Goal: Task Accomplishment & Management: Manage account settings

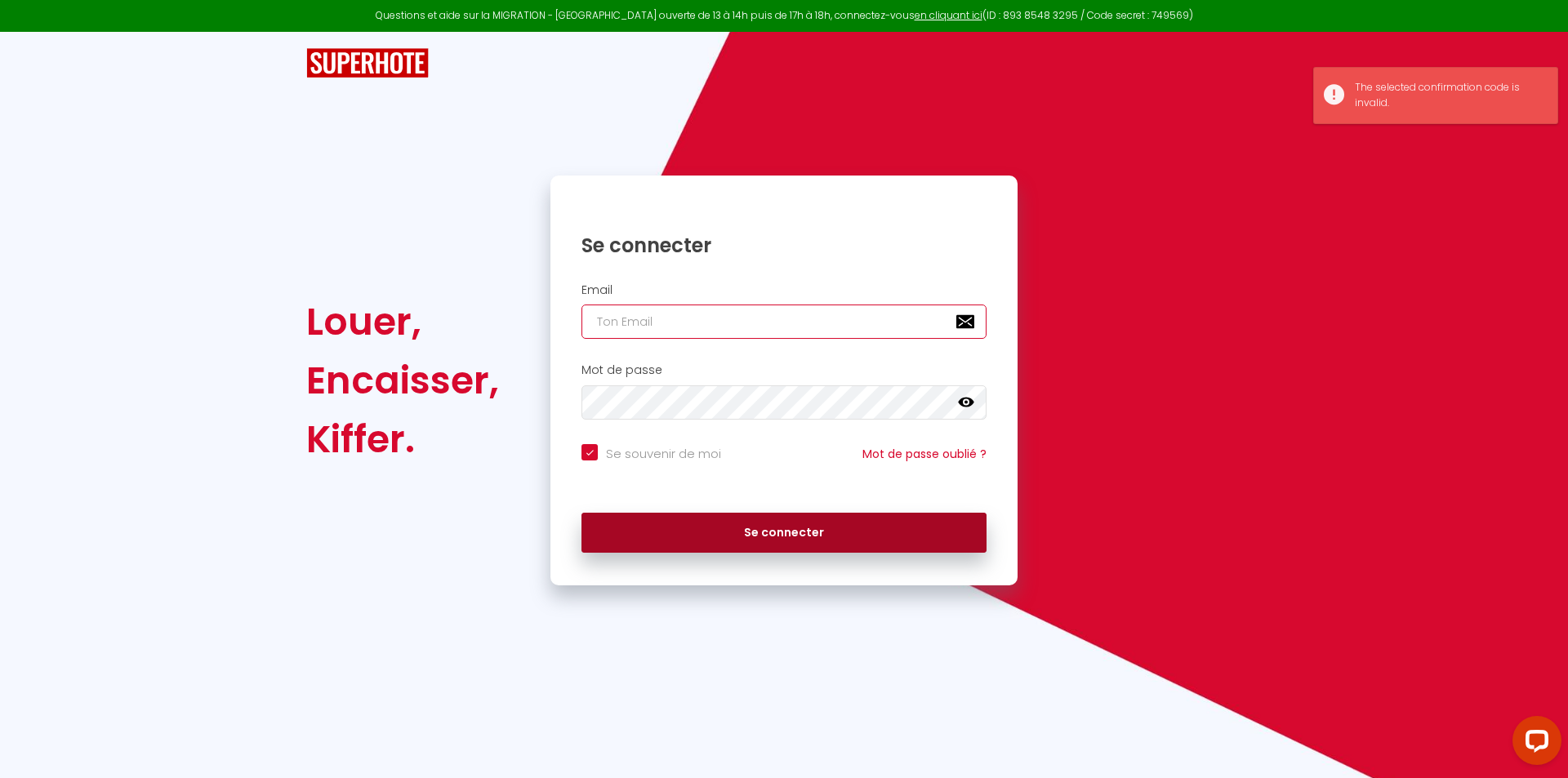
type input "[EMAIL_ADDRESS][DOMAIN_NAME]"
click at [801, 525] on button "Se connecter" at bounding box center [784, 533] width 405 height 40
checkbox input "true"
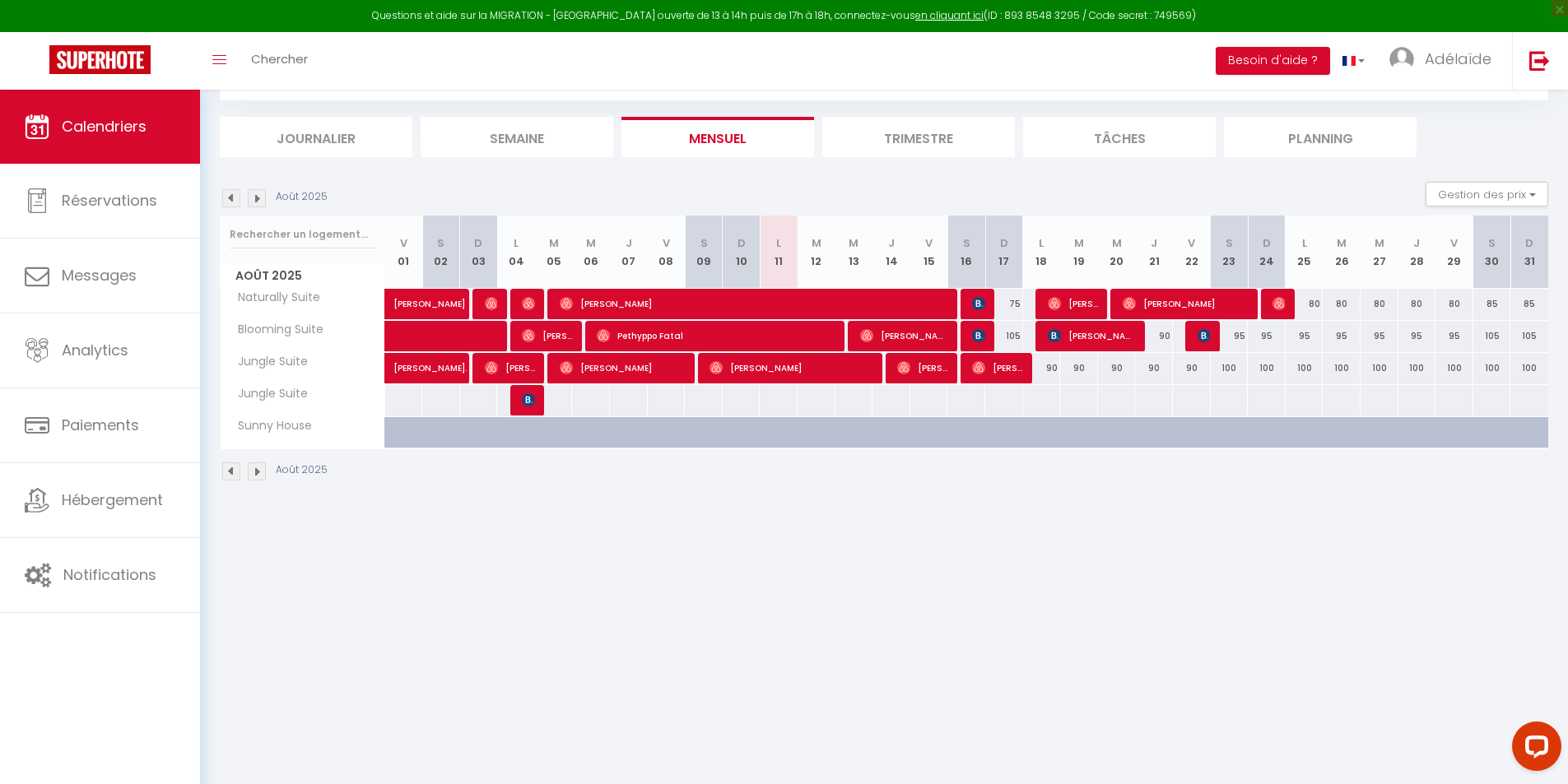
scroll to position [89, 0]
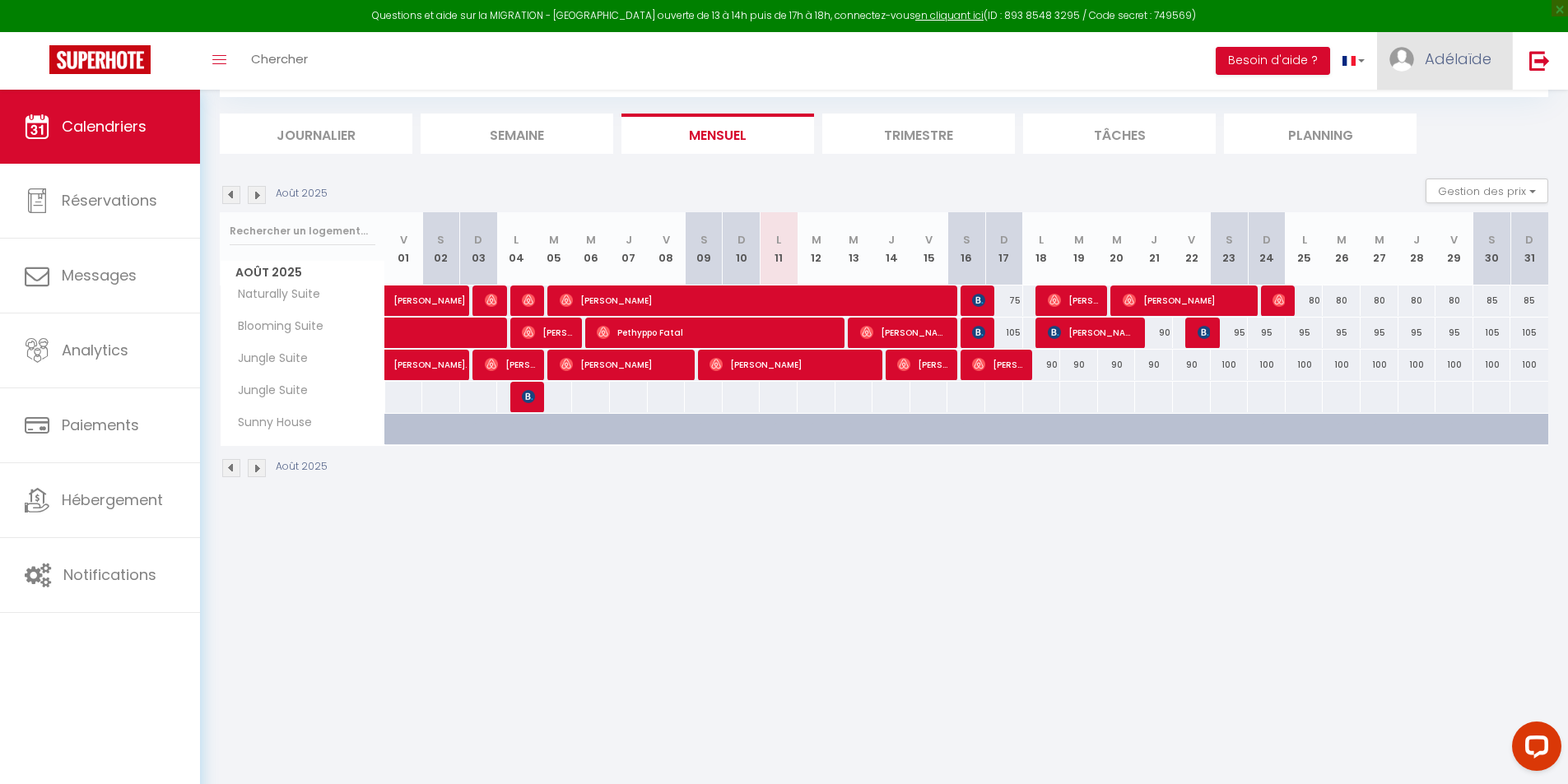
click at [1453, 56] on span "Adélaïde" at bounding box center [1457, 58] width 67 height 20
click at [1280, 604] on body "Questions et aide sur la MIGRATION - [GEOGRAPHIC_DATA] ouverte de 13 à 14h puis…" at bounding box center [784, 392] width 1568 height 784
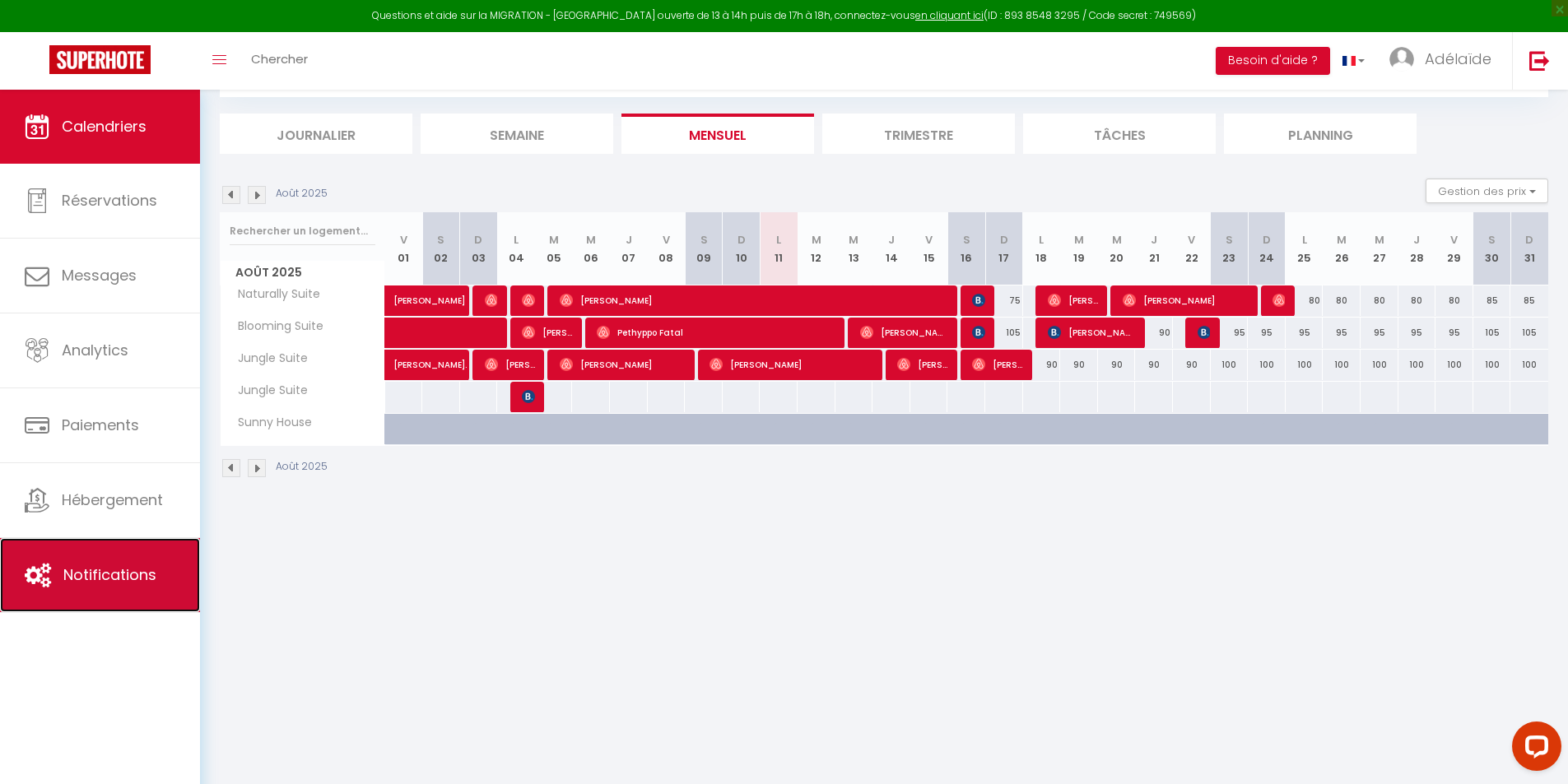
click at [81, 573] on span "Notifications" at bounding box center [110, 574] width 93 height 20
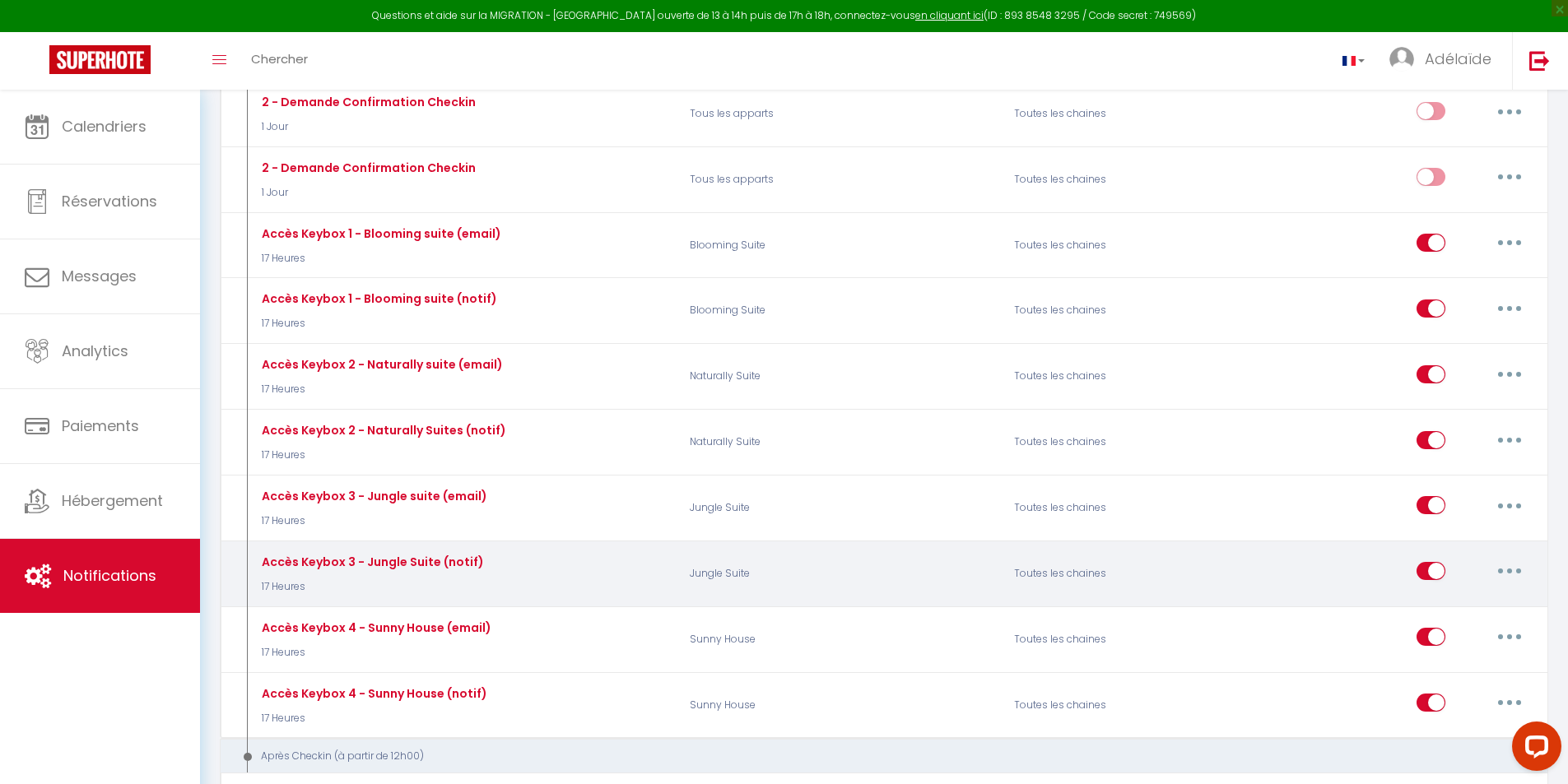
scroll to position [576, 0]
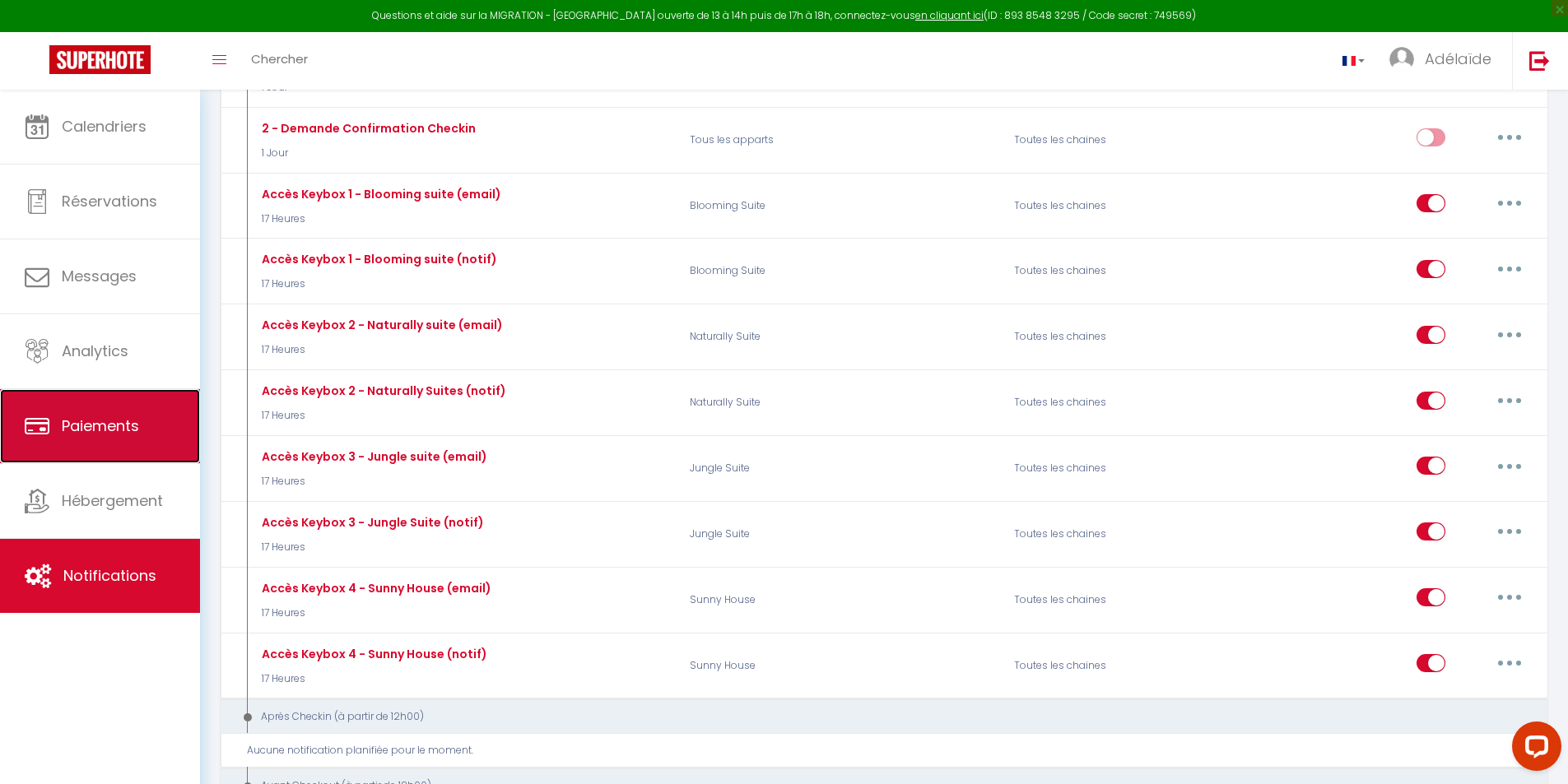
click at [105, 422] on span "Paiements" at bounding box center [101, 425] width 78 height 20
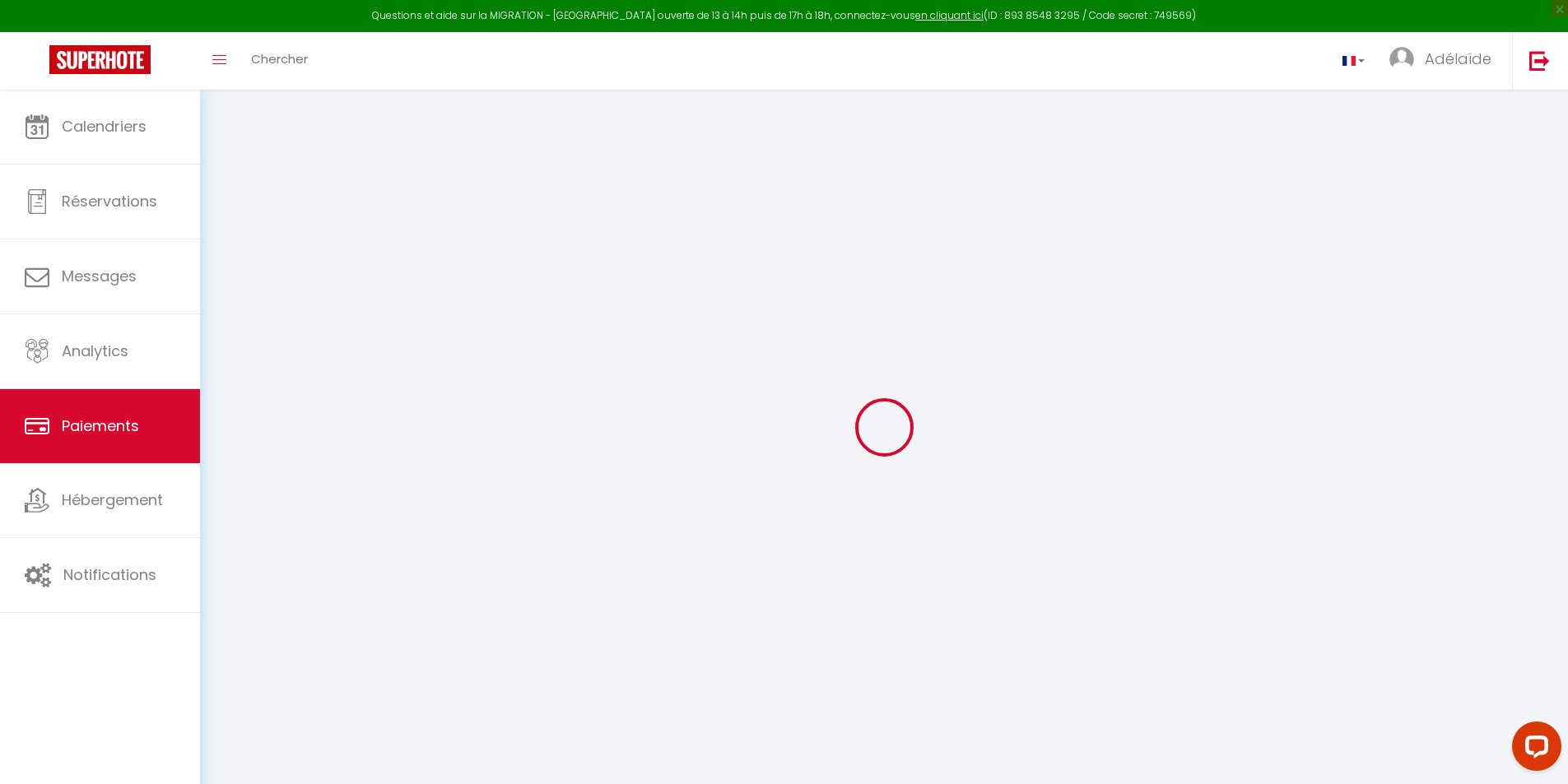
select select "2"
select select "0"
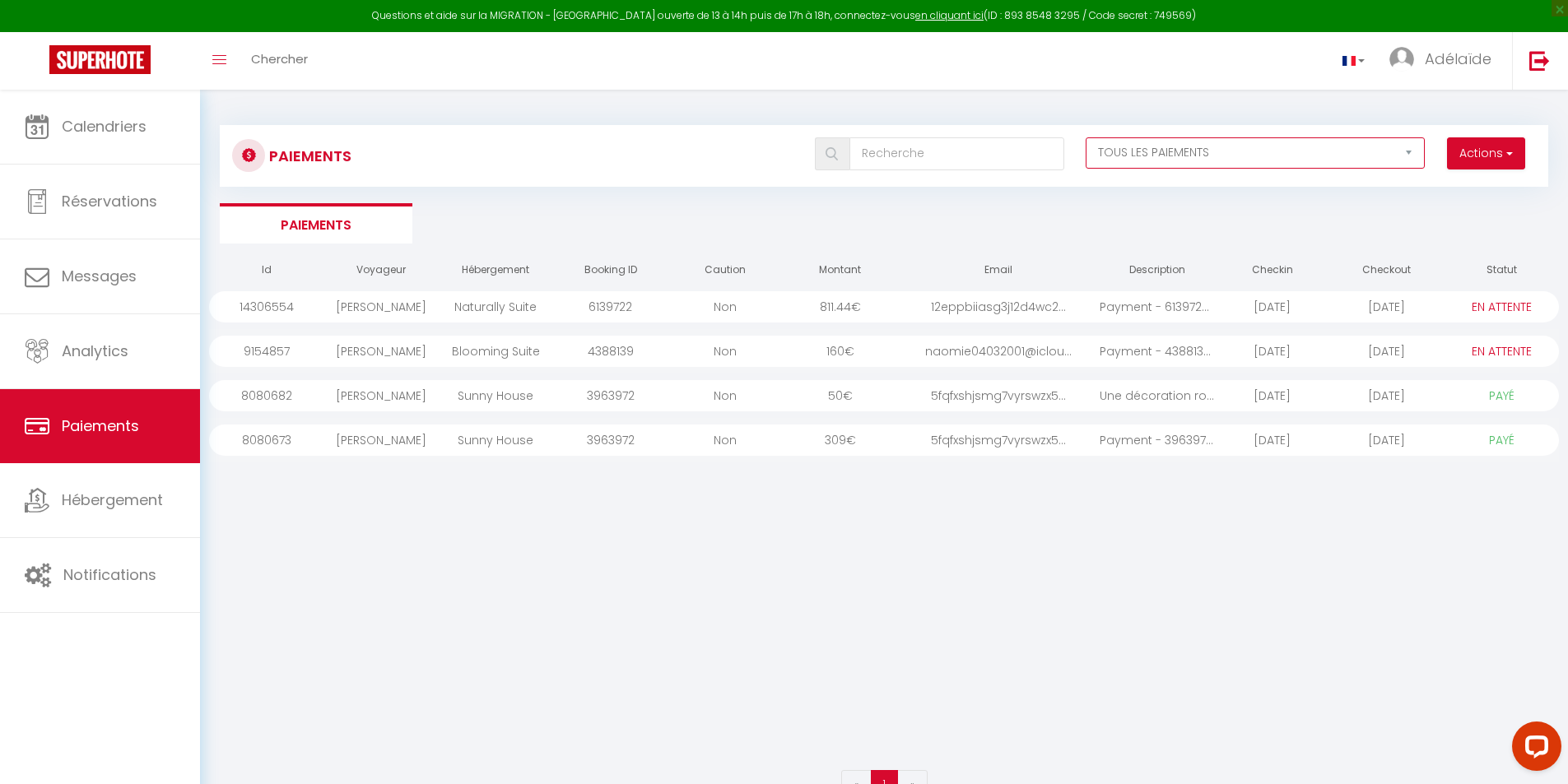
click at [1406, 144] on select "EN ATTENTE PAYÉ TOUS LES PAIEMENTS" at bounding box center [1255, 153] width 339 height 31
click at [1493, 142] on button "Actions" at bounding box center [1486, 154] width 79 height 33
click at [842, 561] on div "Id Voyageur Hébergement Booking ID Caution Montant Email Description Checkin Ch…" at bounding box center [883, 507] width 1350 height 510
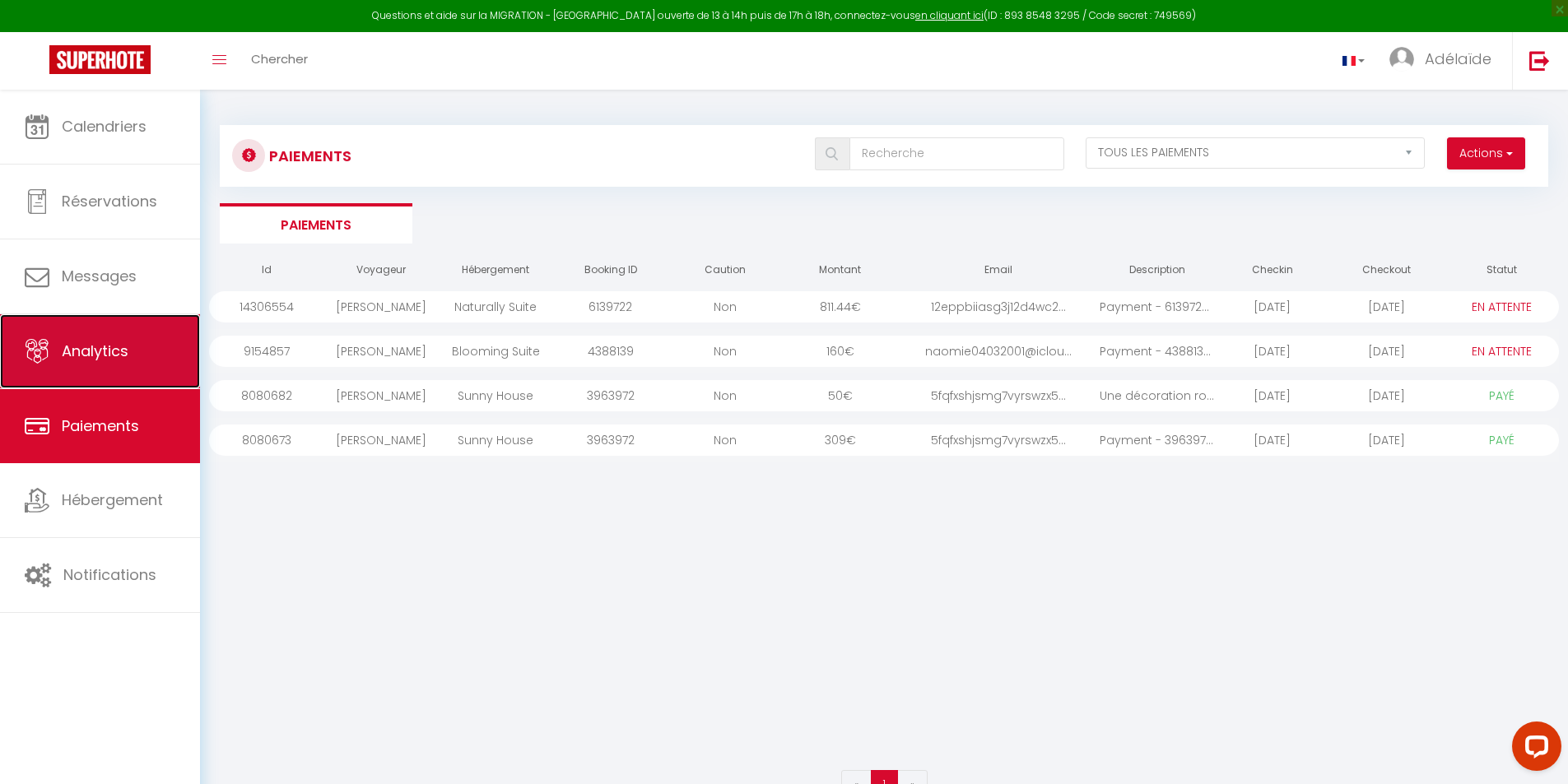
click at [121, 355] on span "Analytics" at bounding box center [95, 350] width 67 height 20
select select "2025"
select select "8"
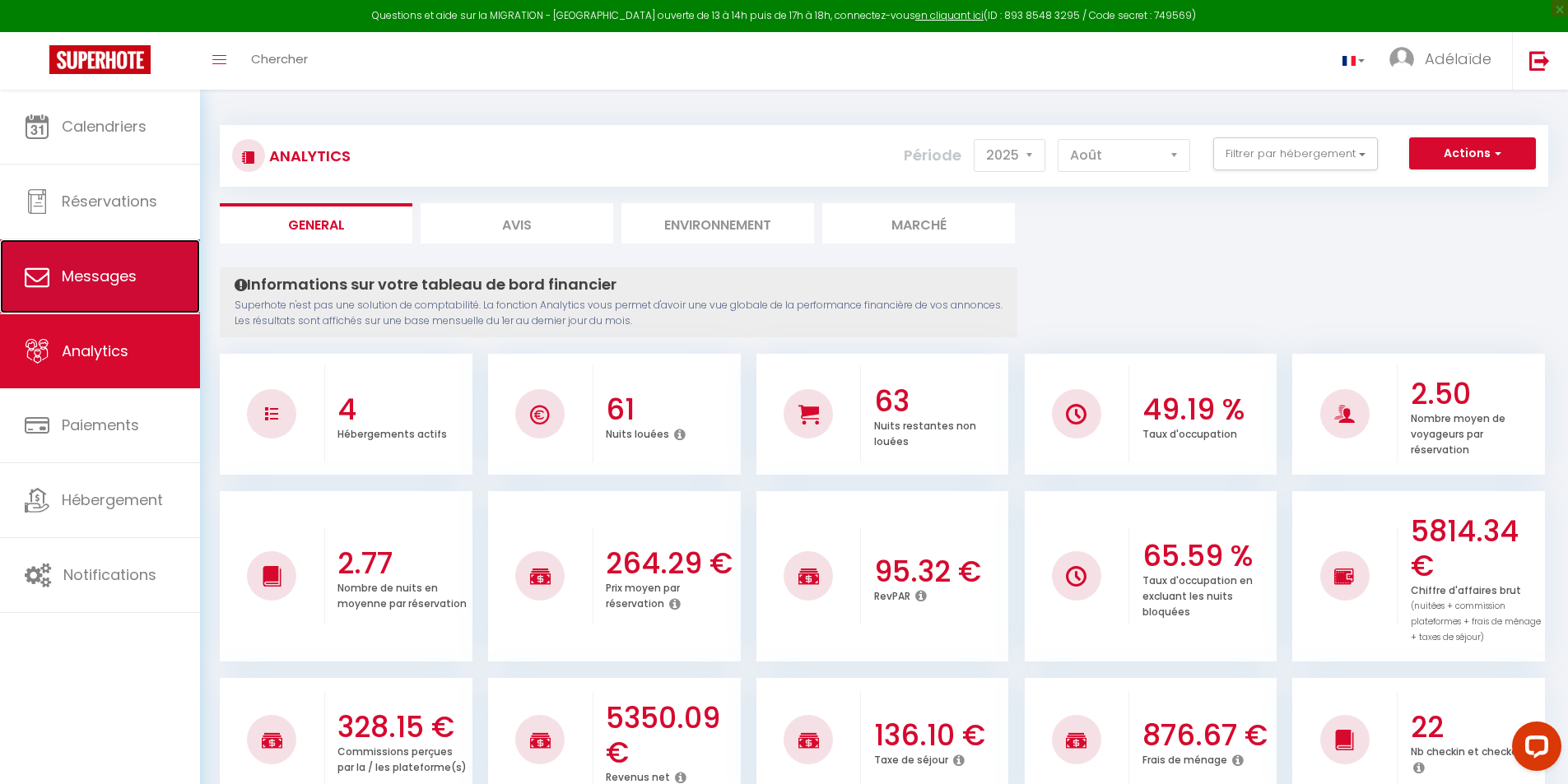
click at [120, 274] on span "Messages" at bounding box center [99, 276] width 75 height 20
select select "message"
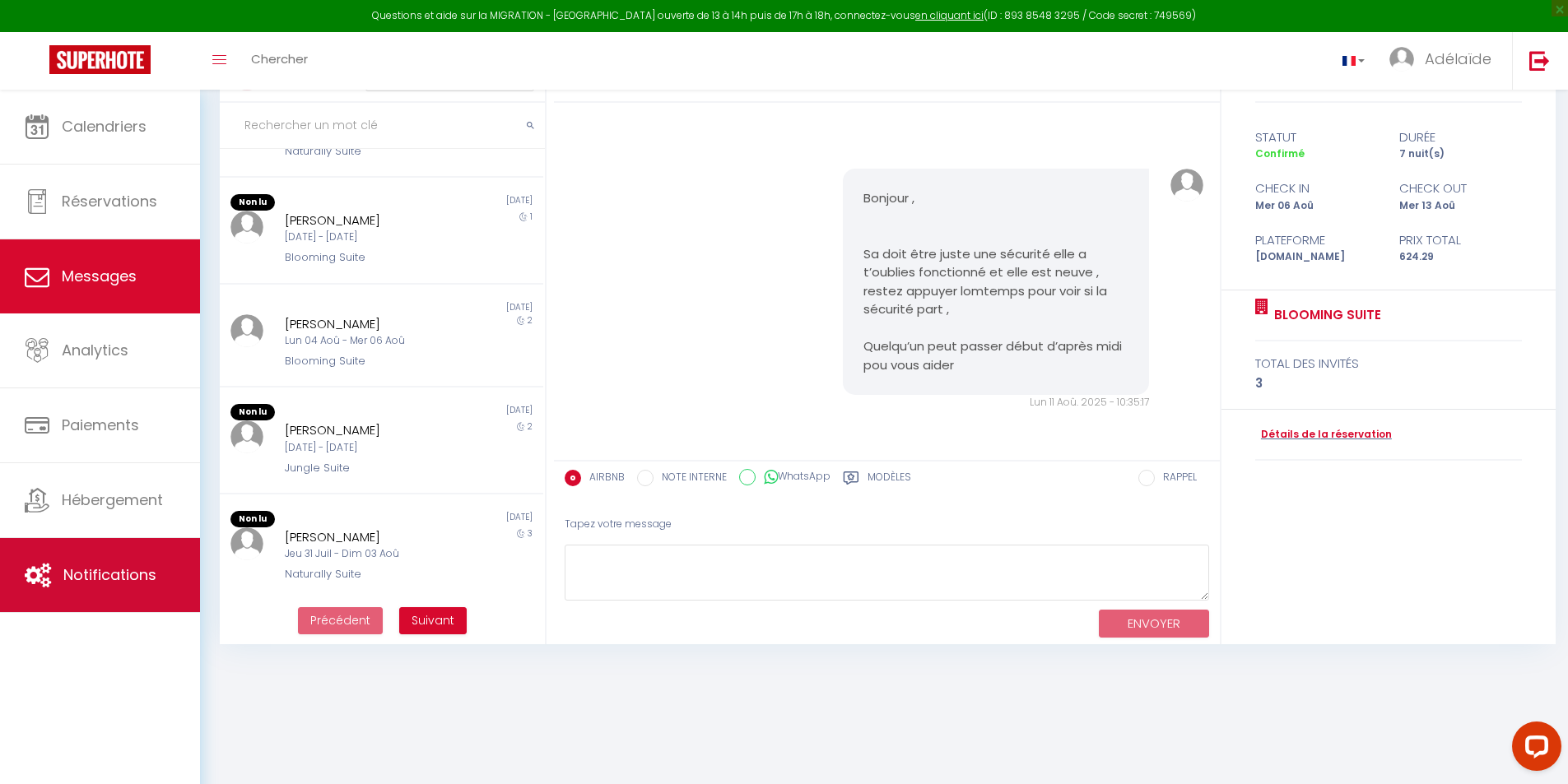
scroll to position [89, 0]
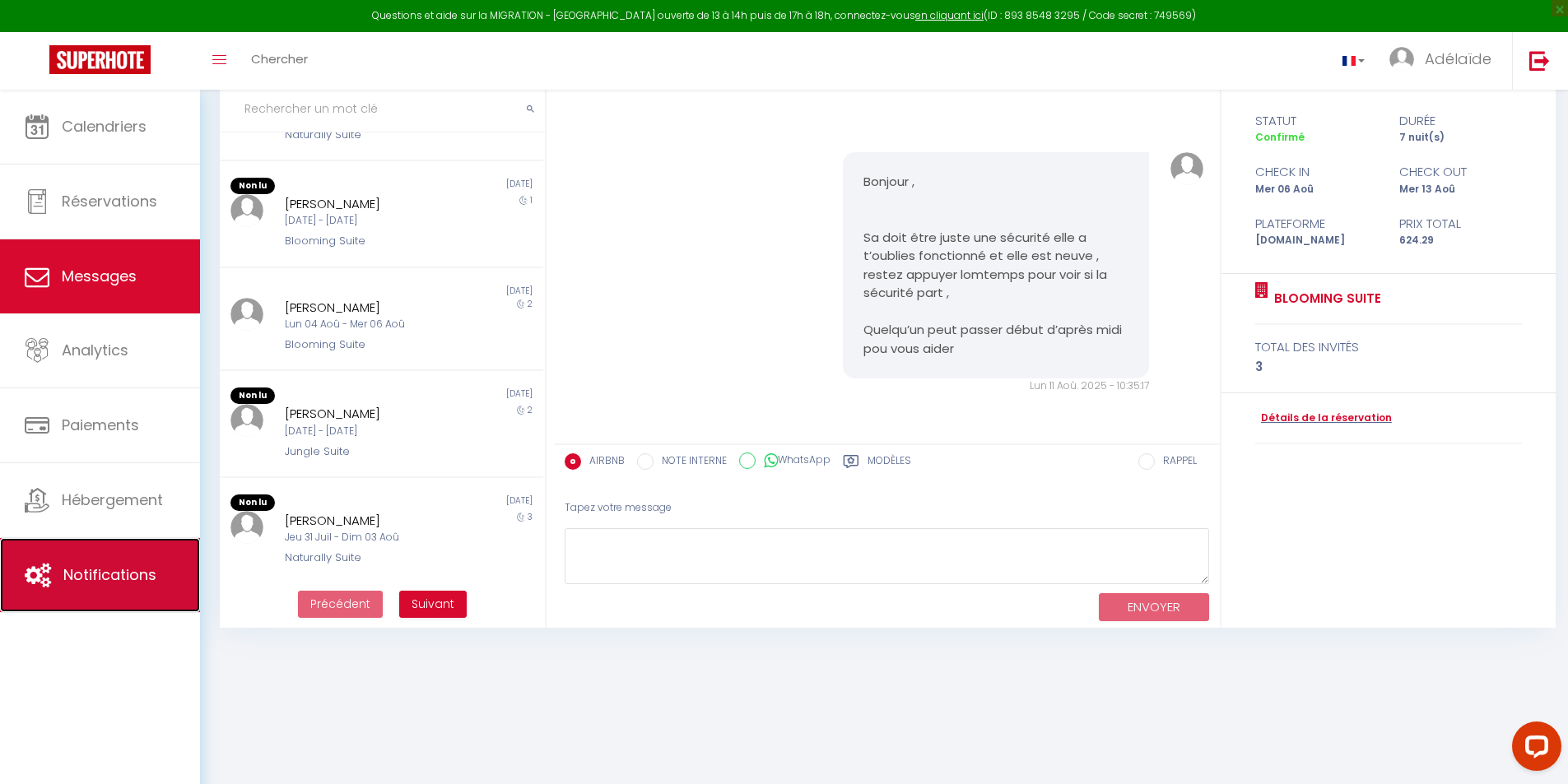
click at [119, 572] on span "Notifications" at bounding box center [110, 574] width 93 height 20
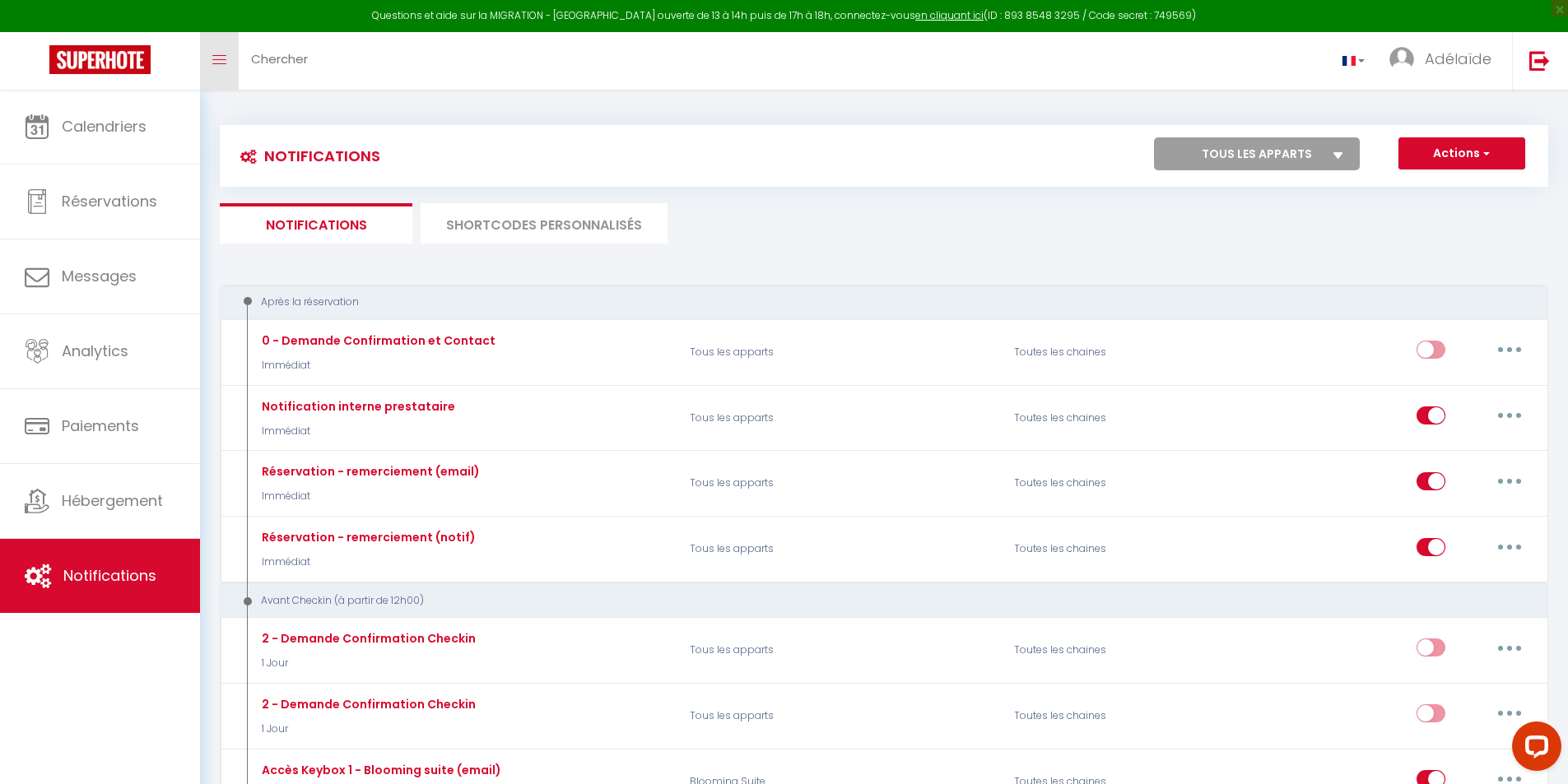
click at [220, 57] on icon "Toggle menubar" at bounding box center [219, 60] width 14 height 10
click at [278, 60] on span "Chercher" at bounding box center [279, 59] width 57 height 17
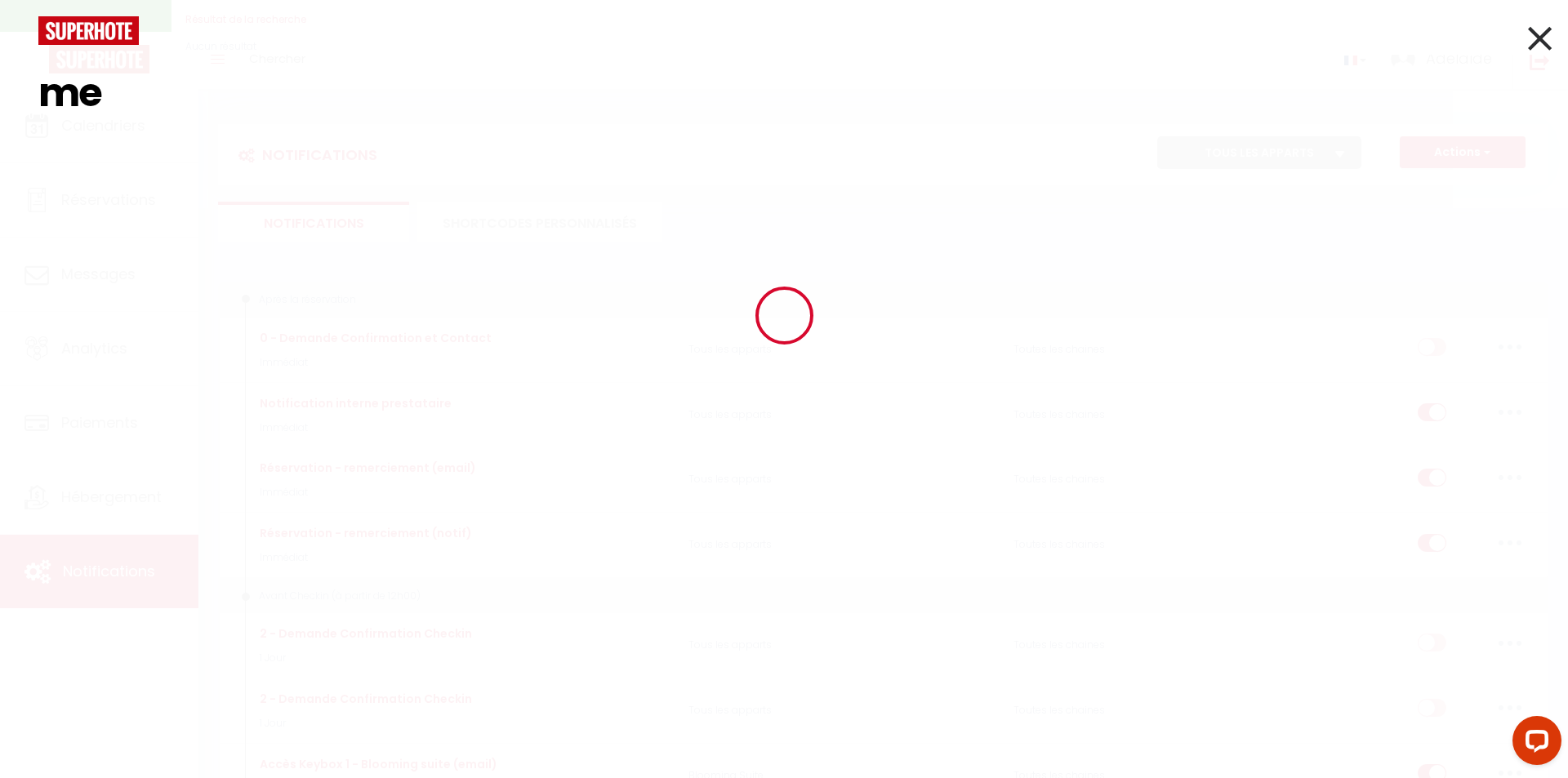
type input "m"
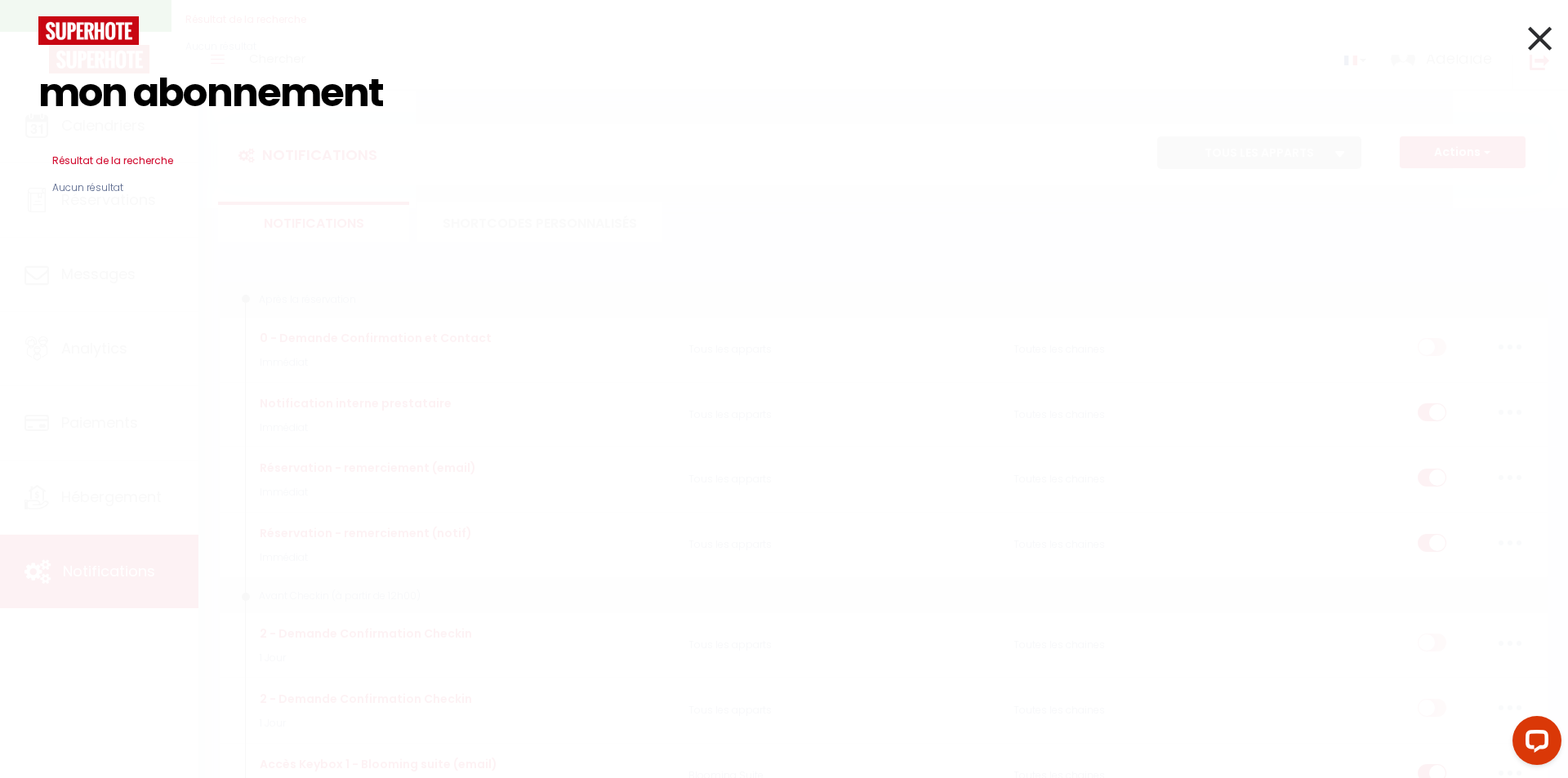
type input "mon abonnement"
click at [1535, 35] on icon at bounding box center [1540, 39] width 24 height 40
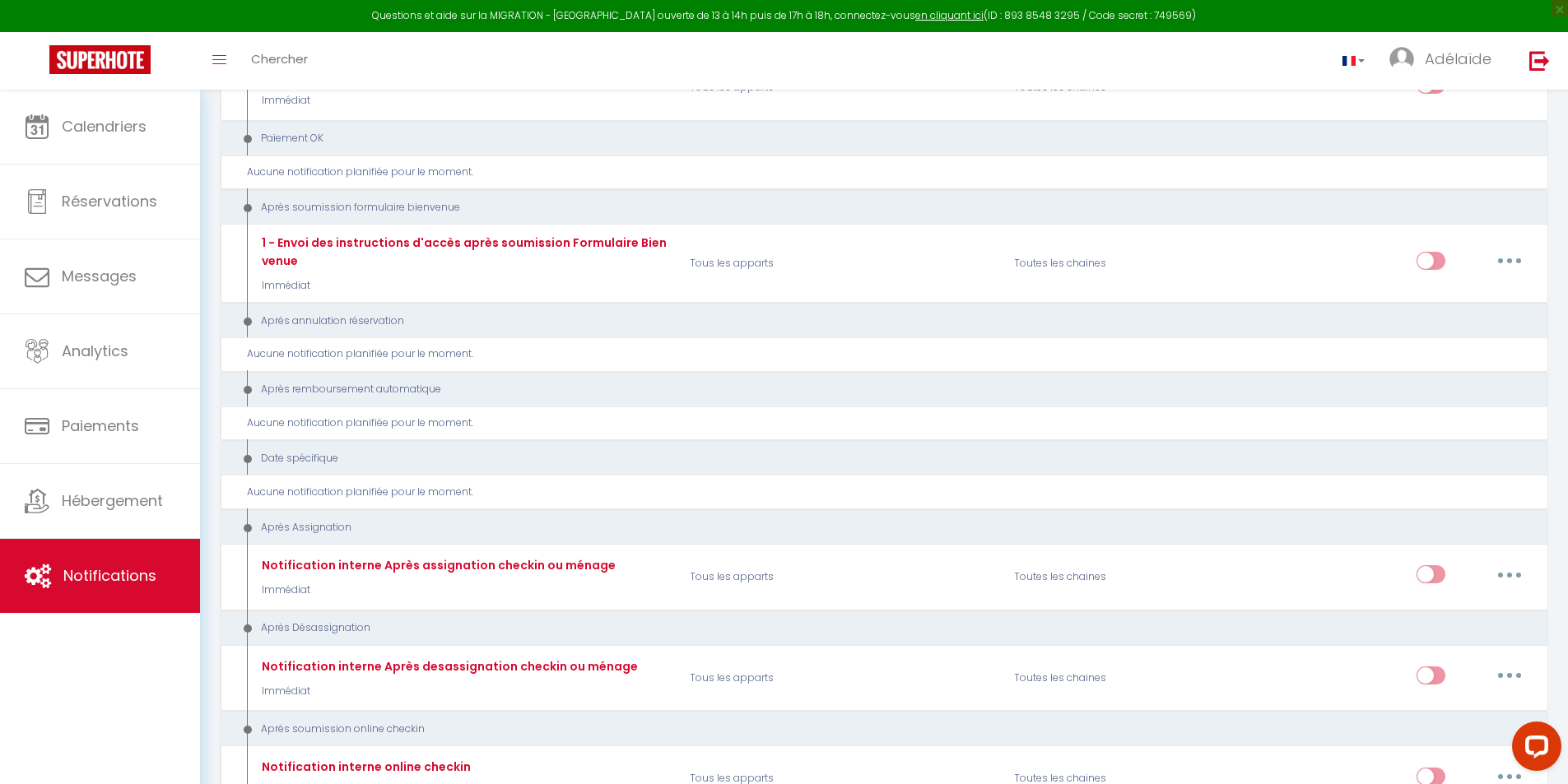
scroll to position [2551, 0]
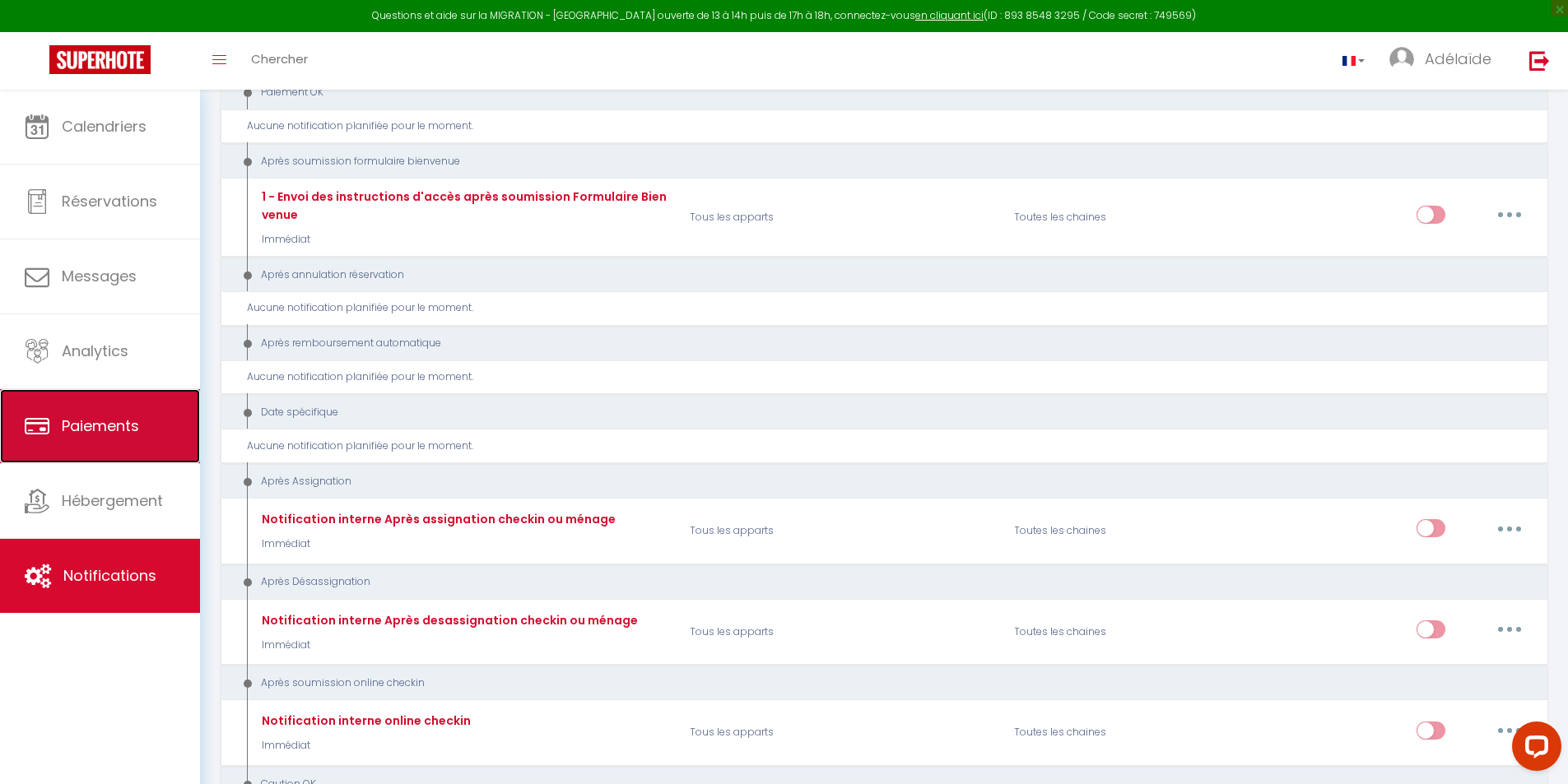
click at [124, 420] on span "Paiements" at bounding box center [101, 425] width 78 height 20
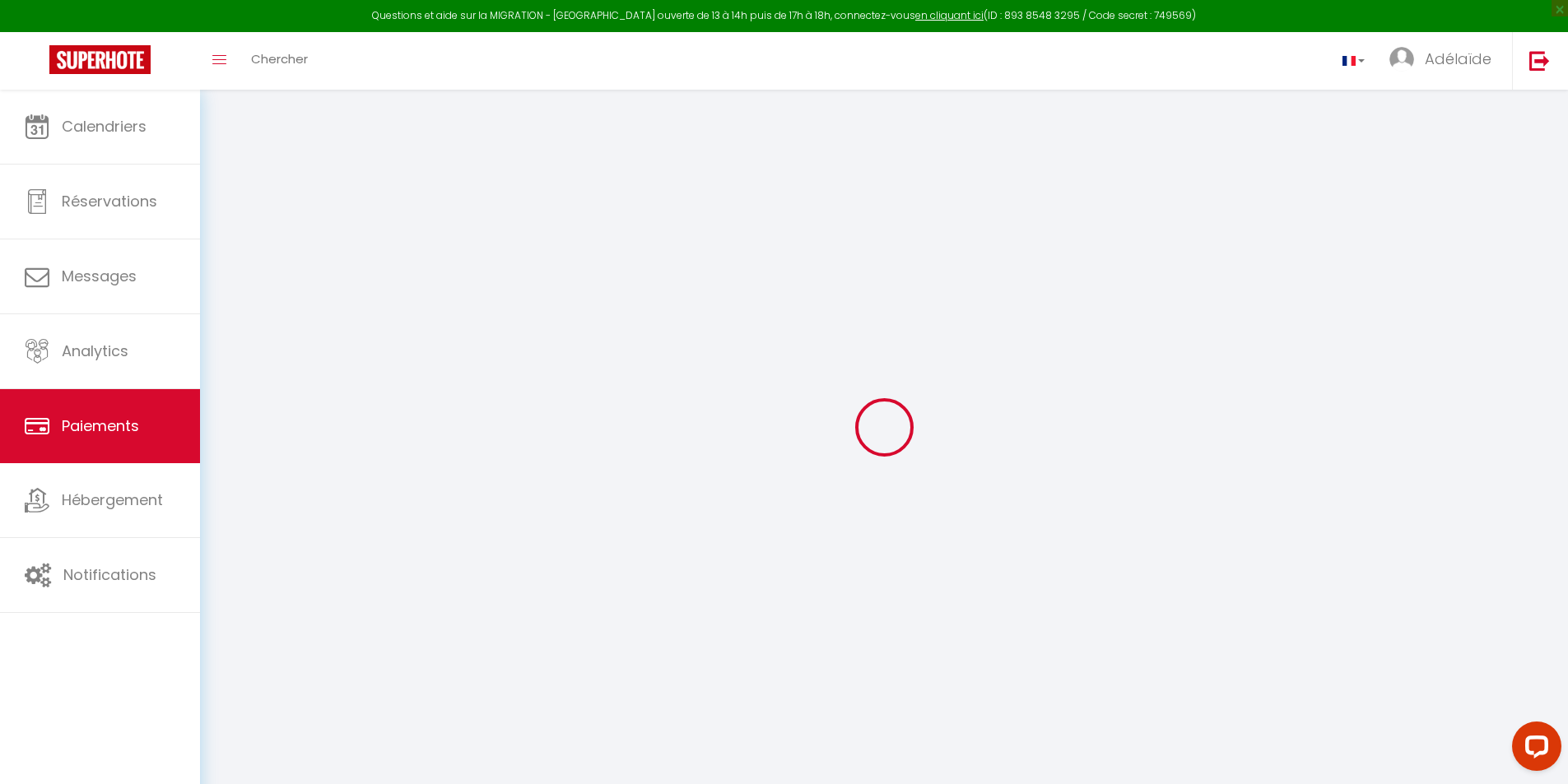
select select "2"
select select "0"
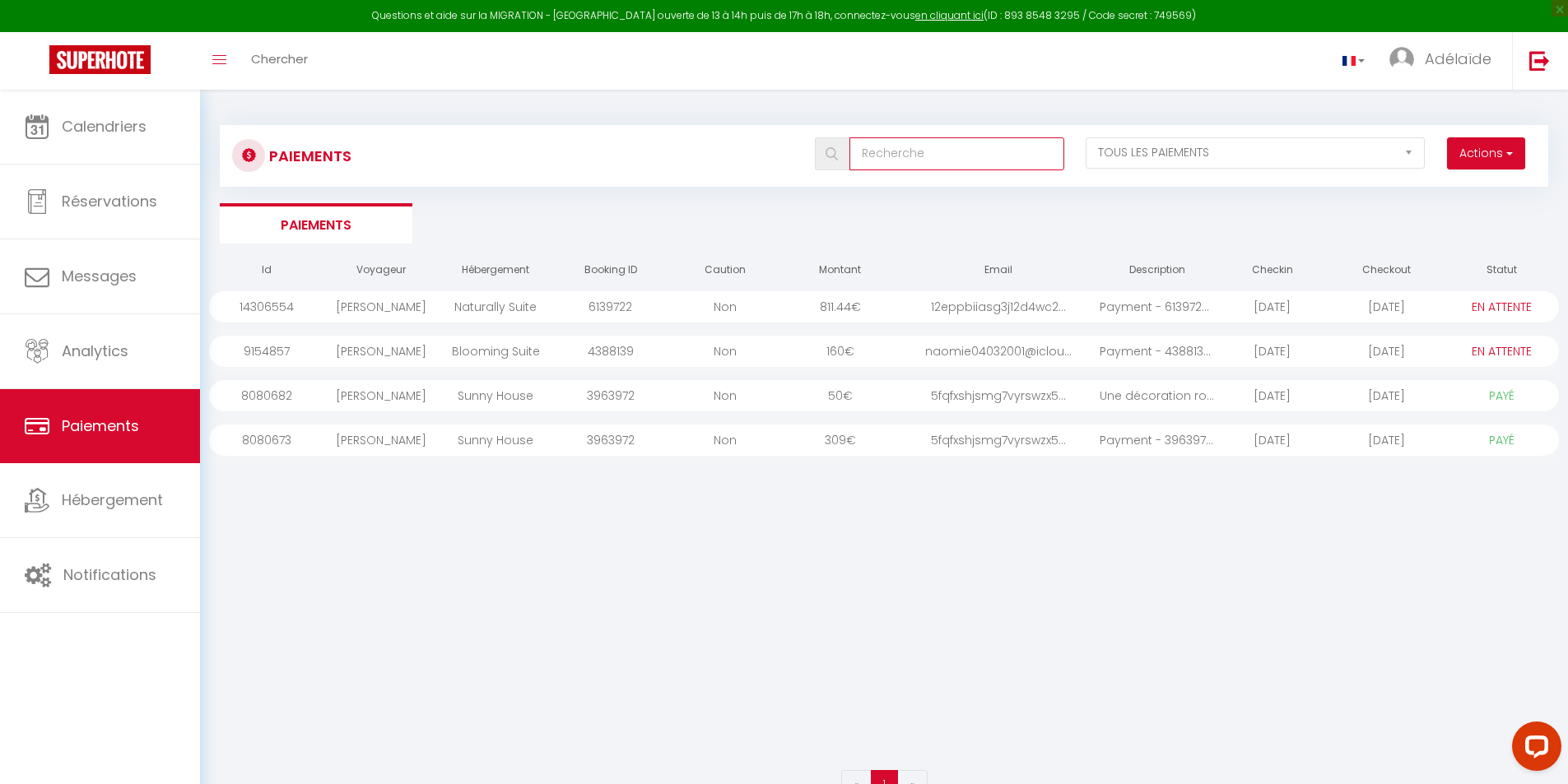
click at [891, 159] on input "text" at bounding box center [956, 154] width 214 height 33
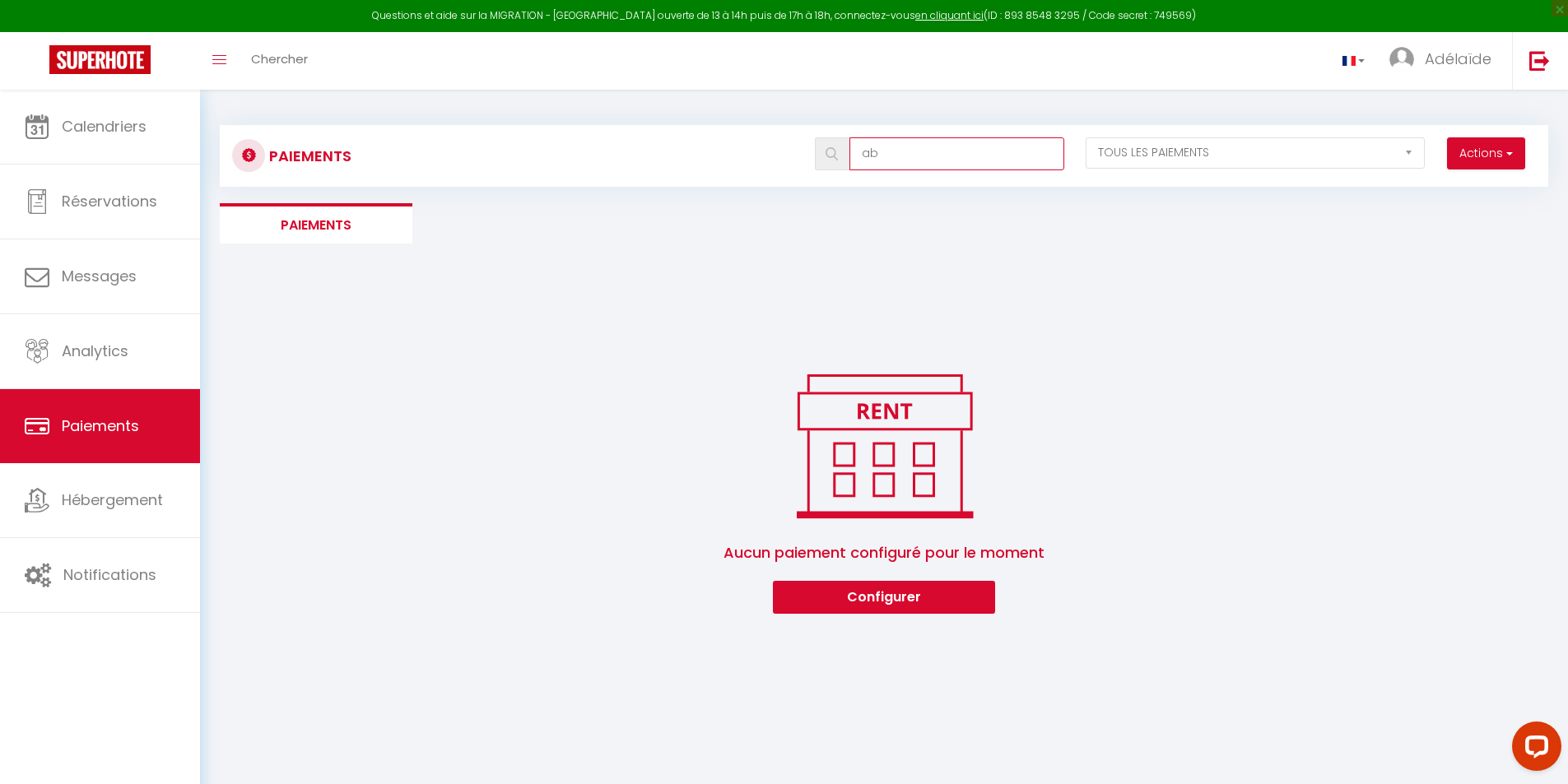
type input "a"
select select "0"
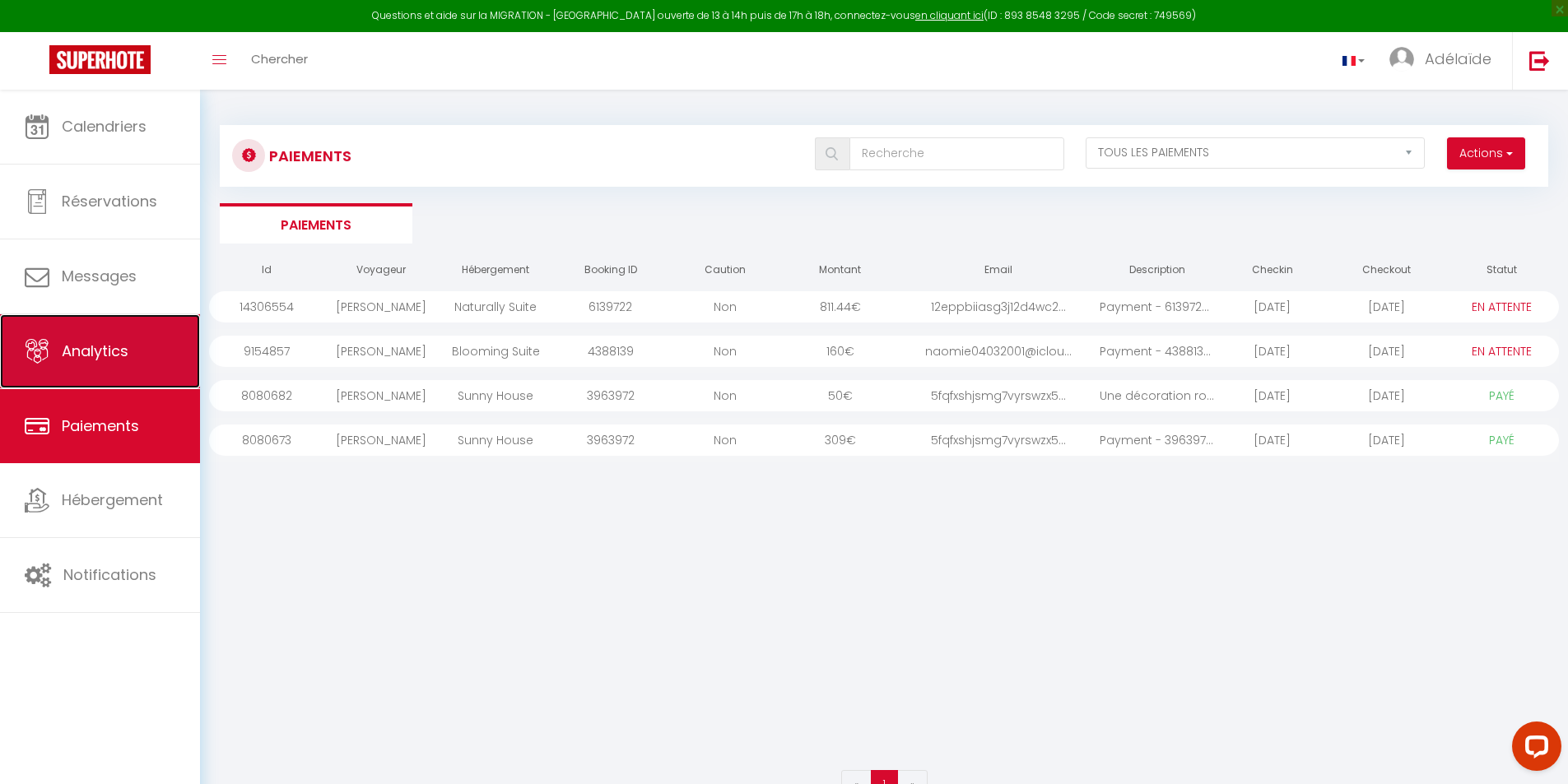
click at [115, 345] on span "Analytics" at bounding box center [95, 350] width 67 height 20
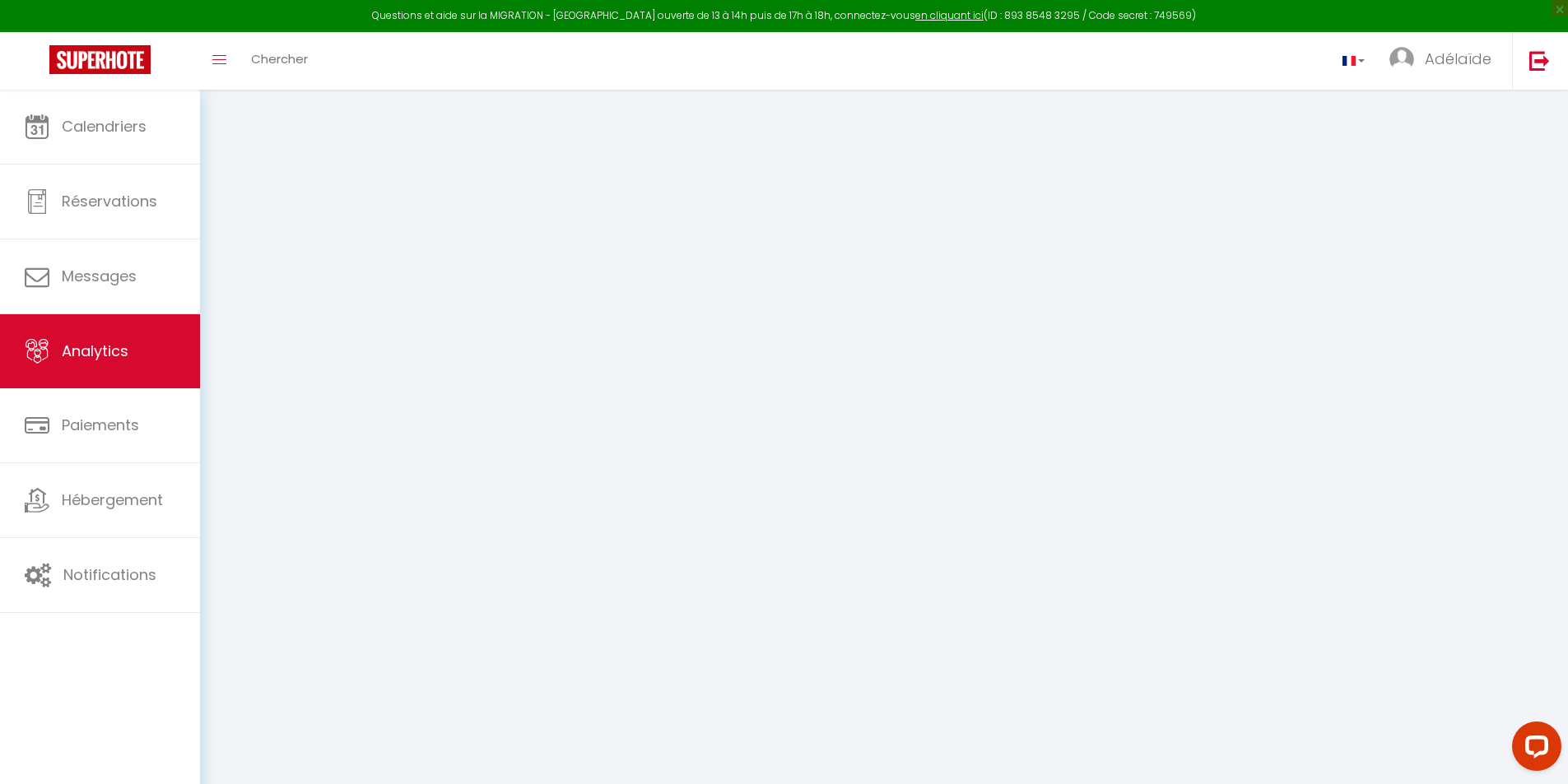
select select "2025"
select select "8"
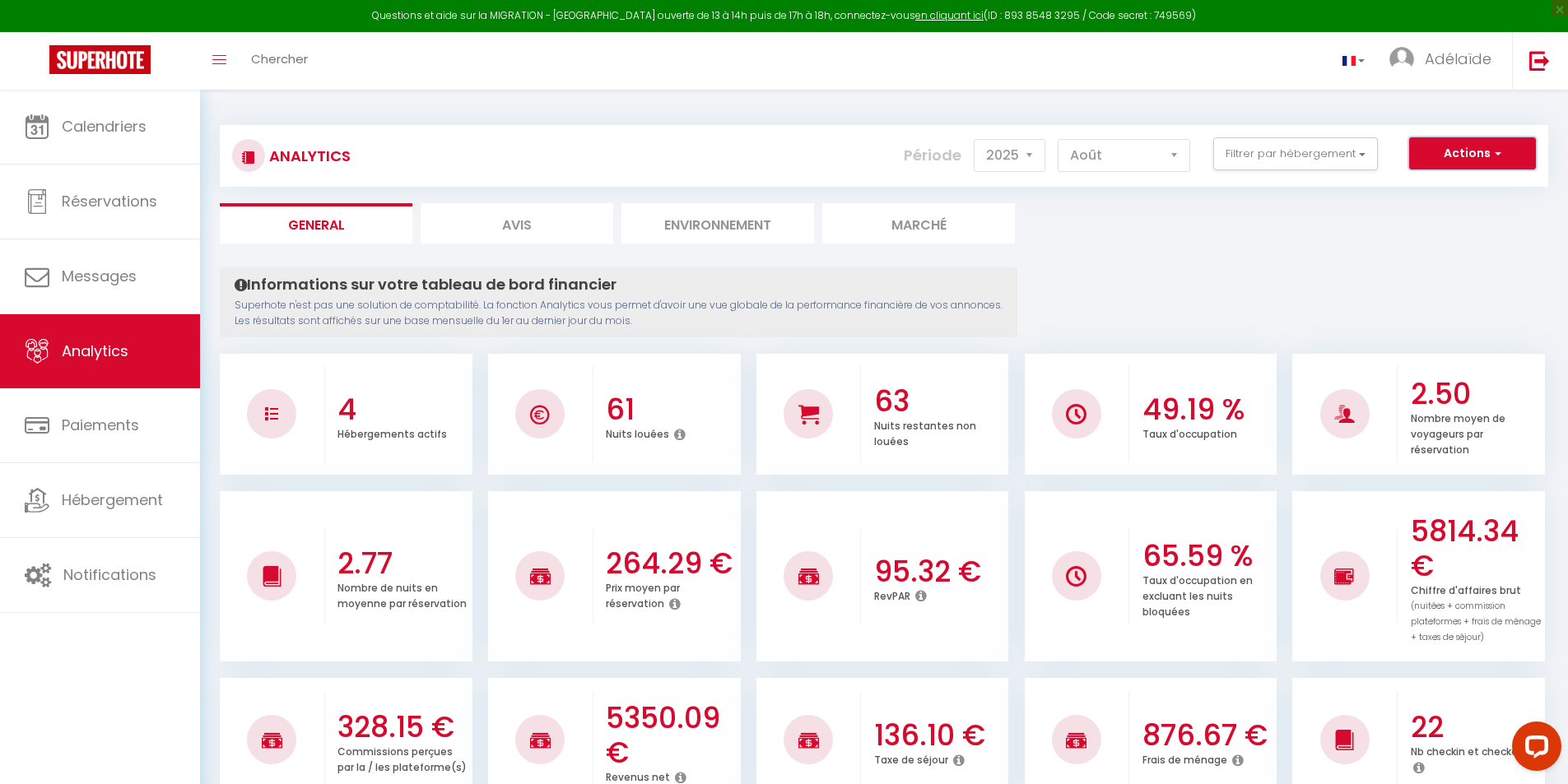
click at [1475, 151] on button "Actions" at bounding box center [1472, 154] width 127 height 33
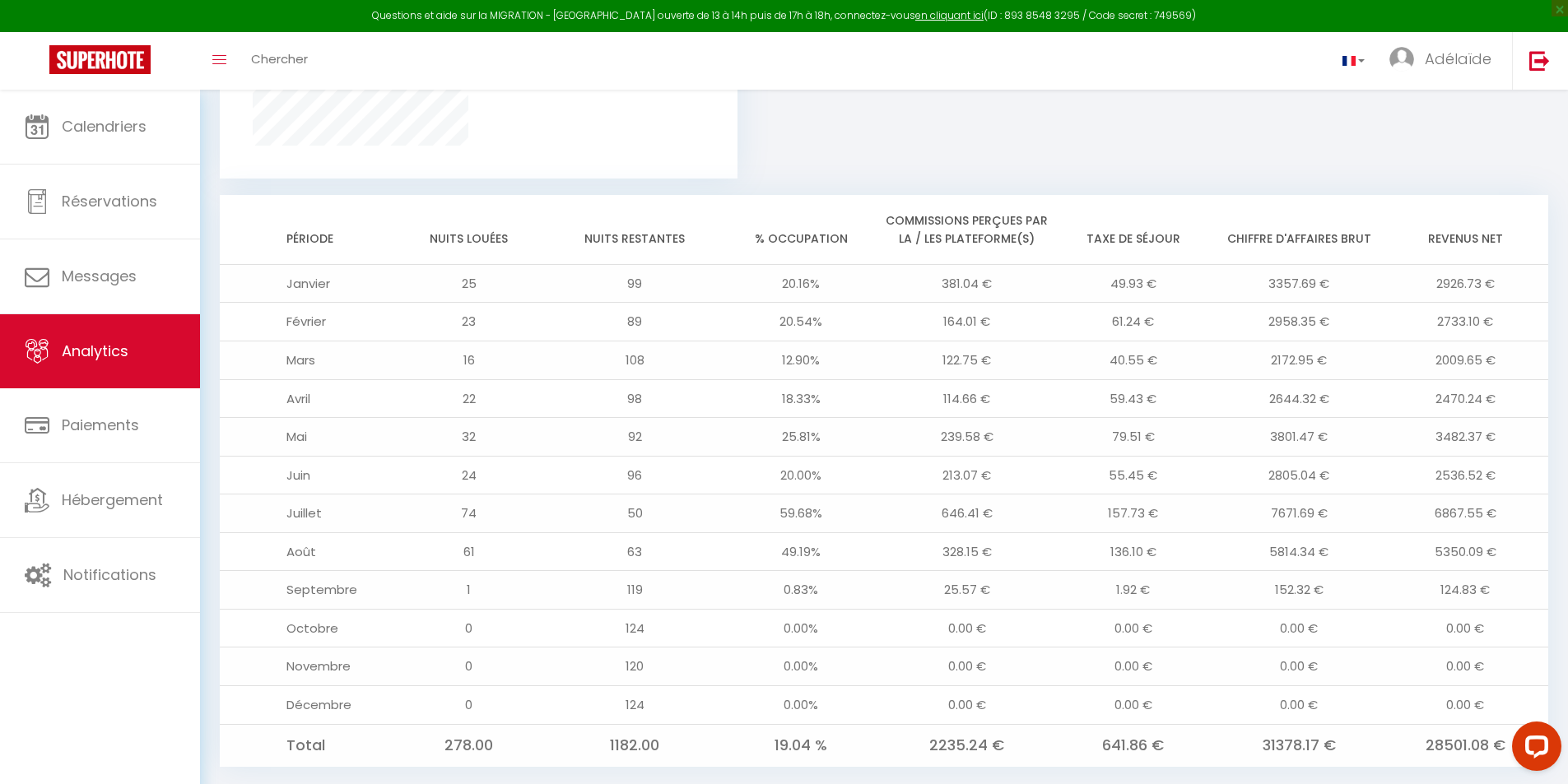
scroll to position [1288, 0]
